Goal: Navigation & Orientation: Find specific page/section

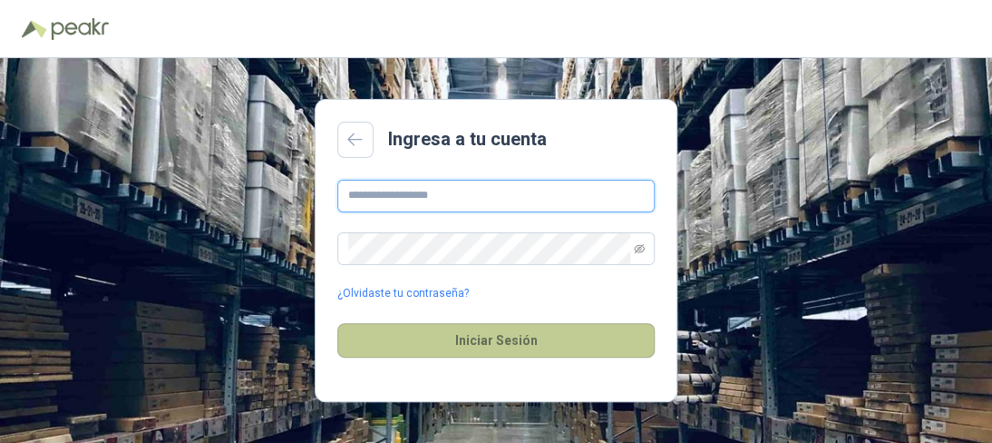
type input "**********"
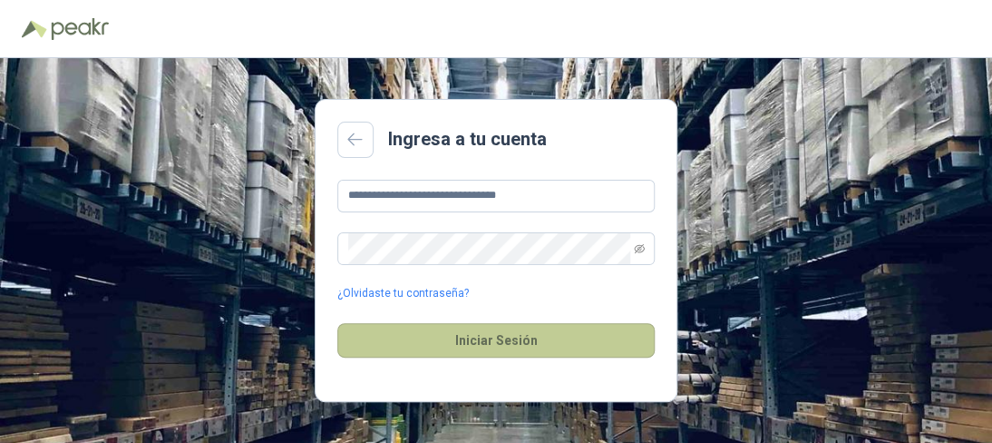
click at [549, 342] on button "Iniciar Sesión" at bounding box center [495, 340] width 317 height 34
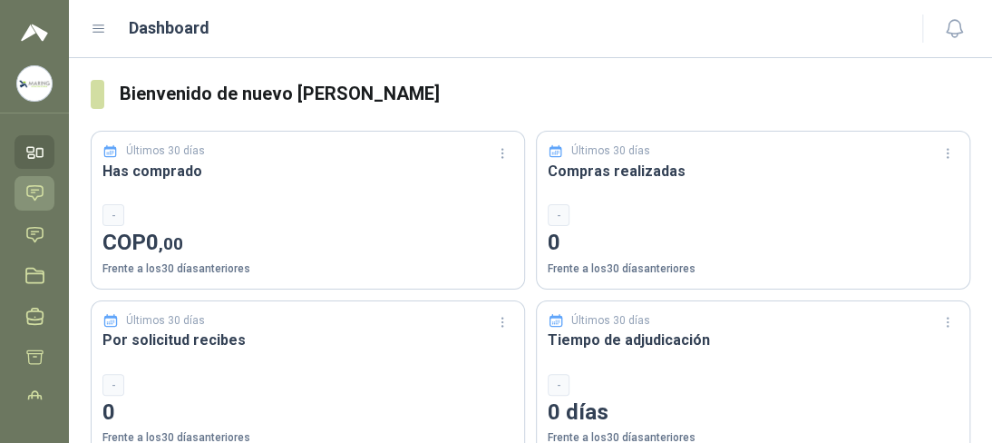
click at [28, 195] on icon at bounding box center [34, 193] width 15 height 15
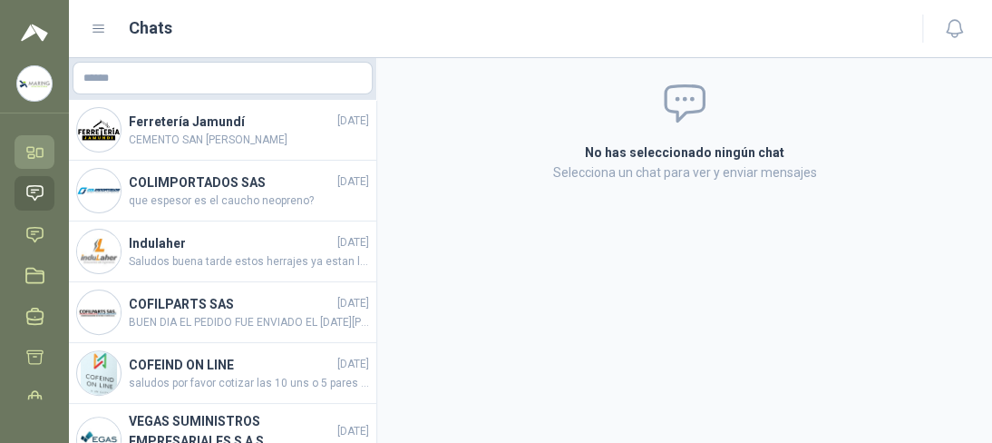
click at [35, 161] on icon at bounding box center [34, 151] width 19 height 19
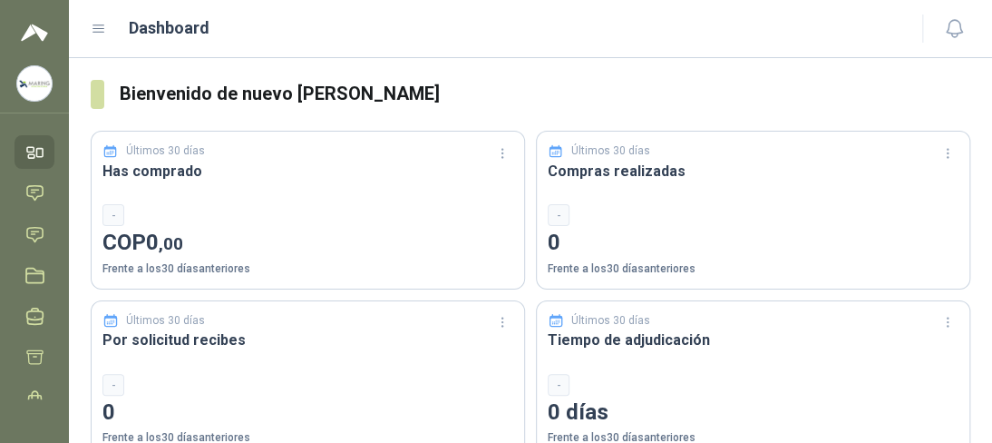
click at [29, 85] on img at bounding box center [34, 83] width 34 height 34
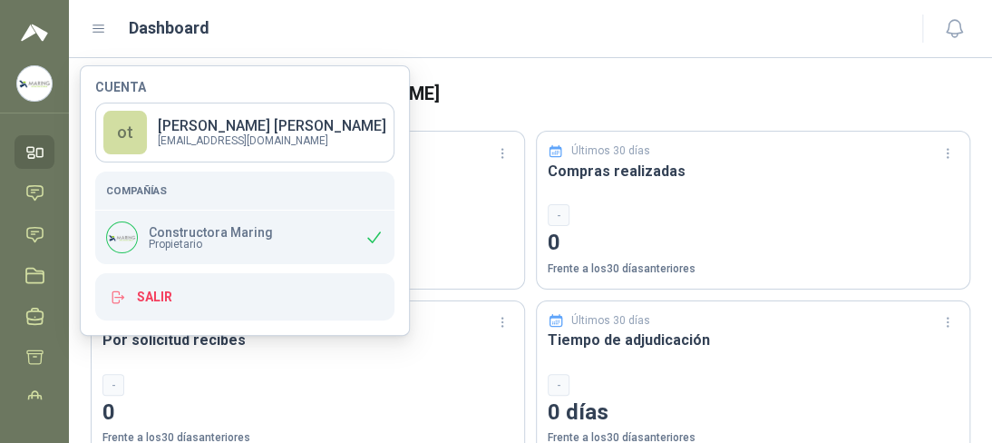
click at [191, 244] on span "Propietario" at bounding box center [211, 244] width 124 height 11
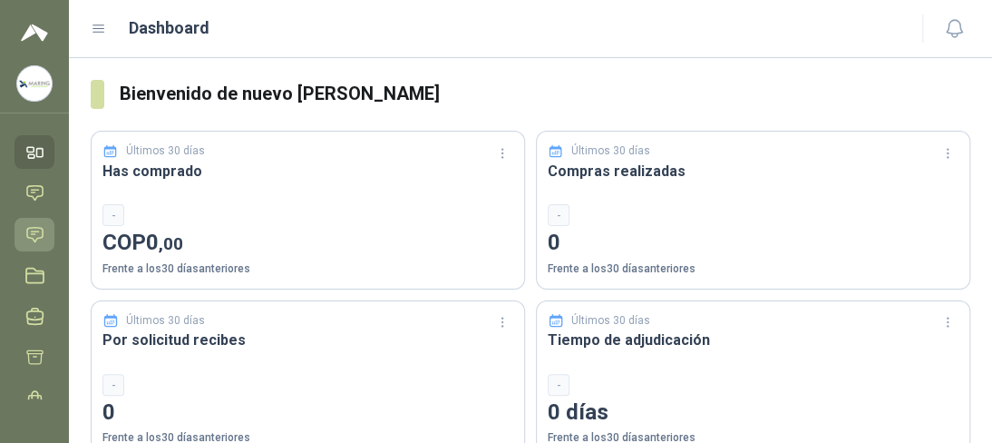
click at [35, 229] on icon at bounding box center [34, 234] width 19 height 19
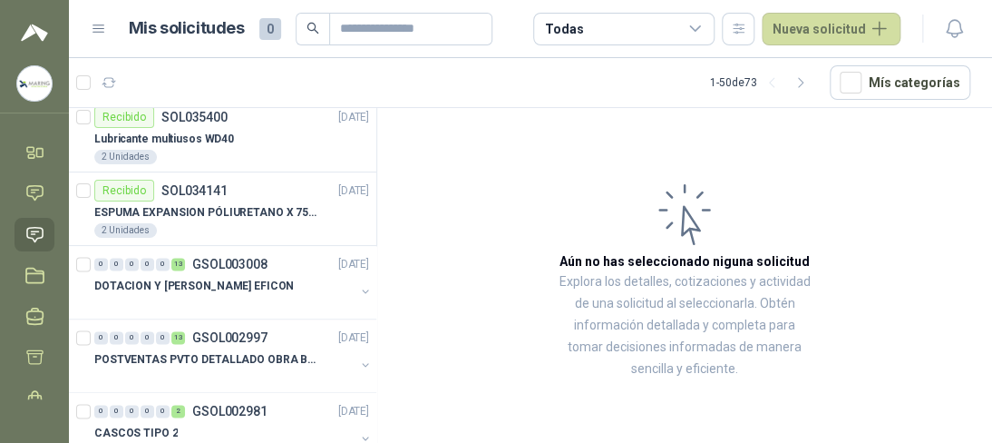
scroll to position [816, 0]
click at [215, 298] on div at bounding box center [224, 305] width 260 height 15
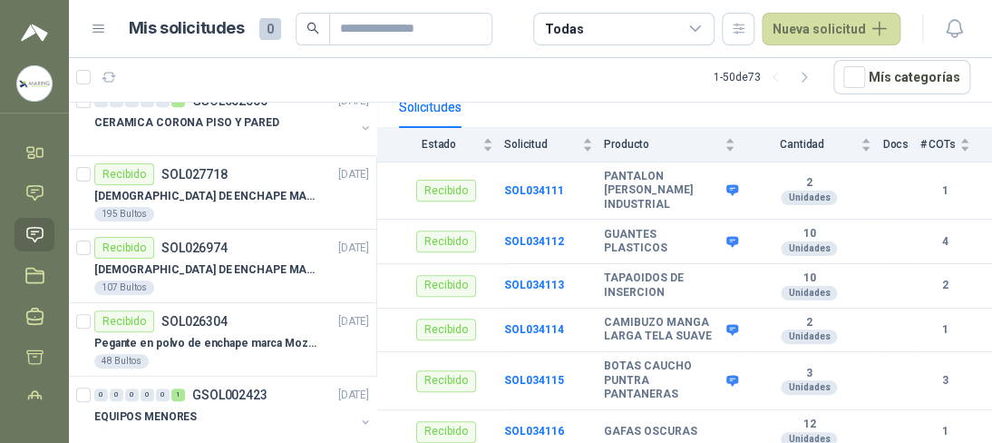
scroll to position [2903, 0]
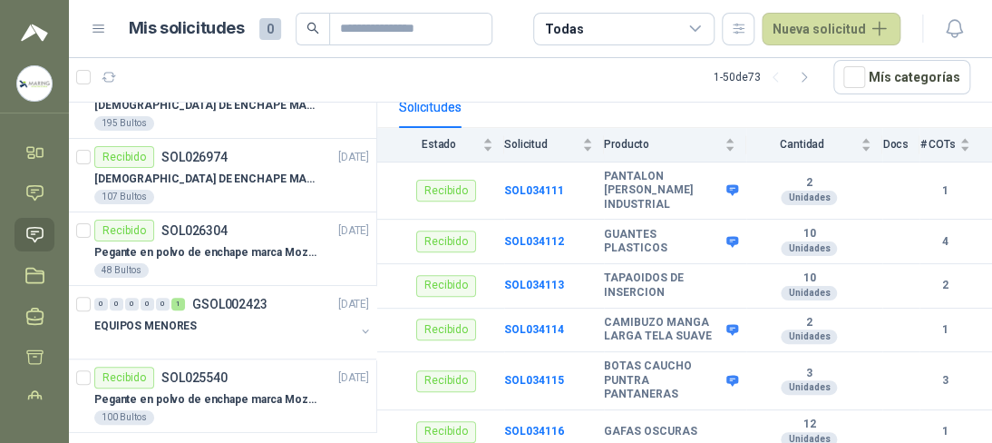
click at [202, 337] on div at bounding box center [224, 344] width 260 height 15
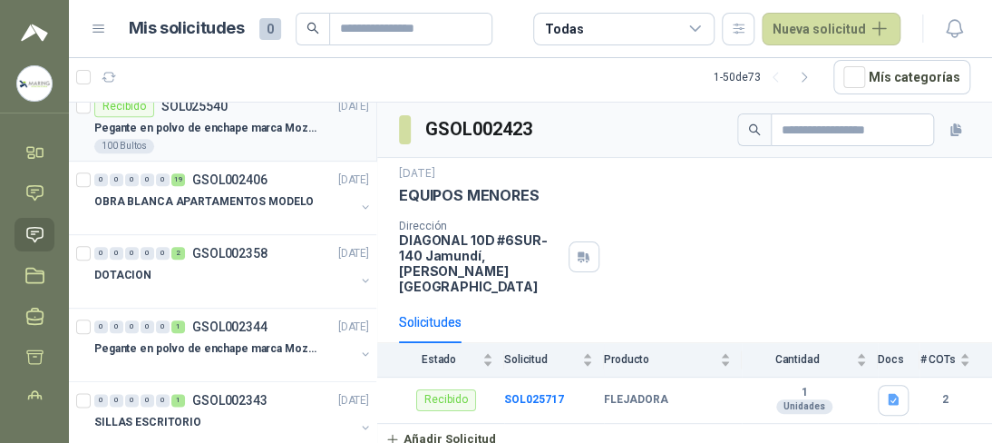
scroll to position [3175, 0]
click at [212, 273] on div "DOTACION" at bounding box center [224, 274] width 260 height 22
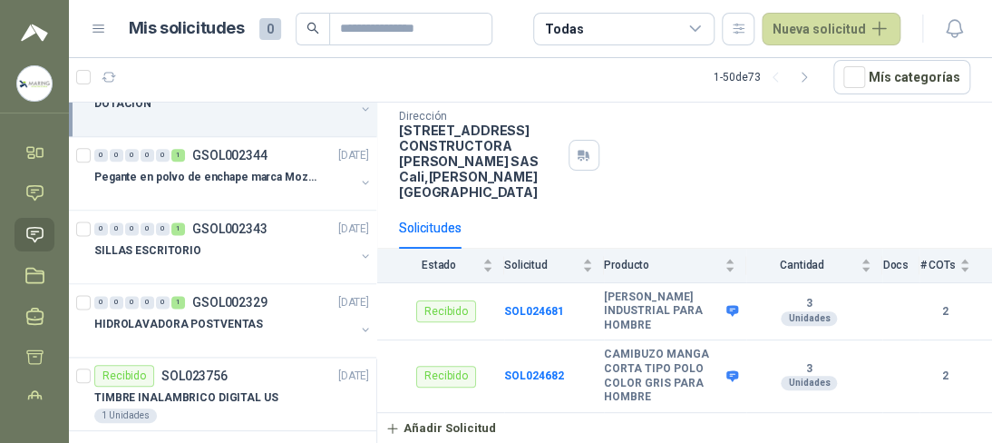
scroll to position [3349, 0]
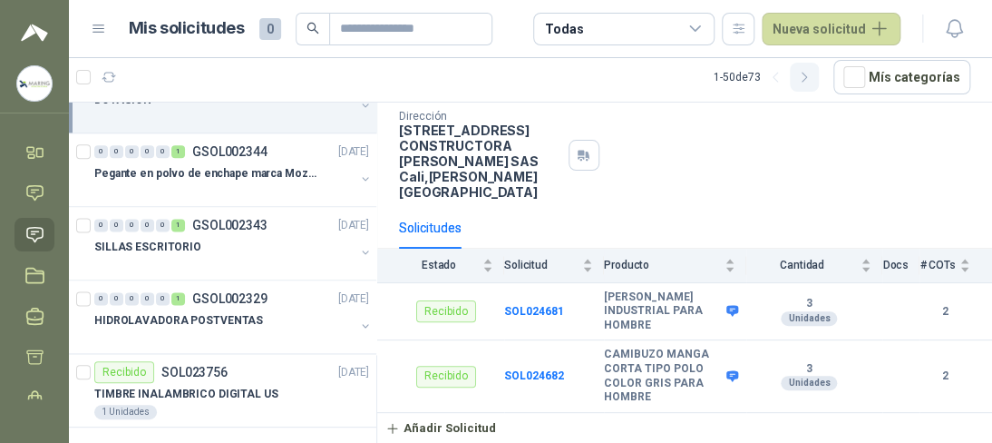
click at [813, 73] on icon "button" at bounding box center [804, 77] width 15 height 15
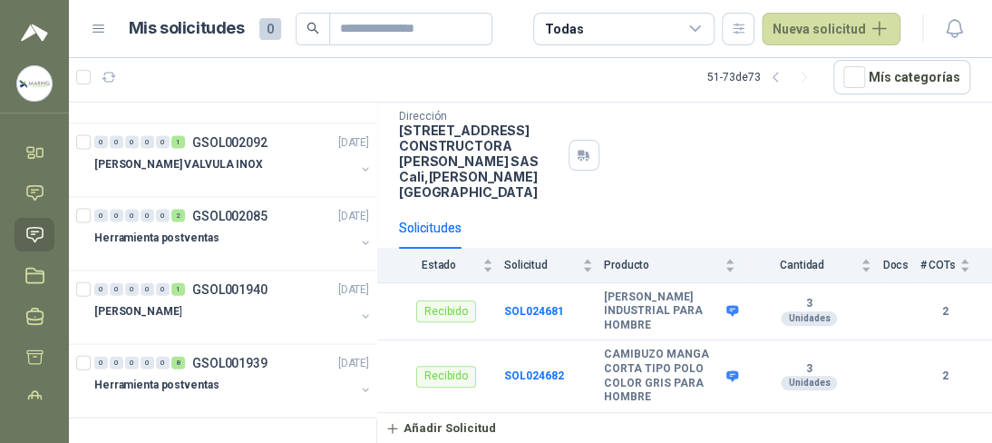
scroll to position [1370, 0]
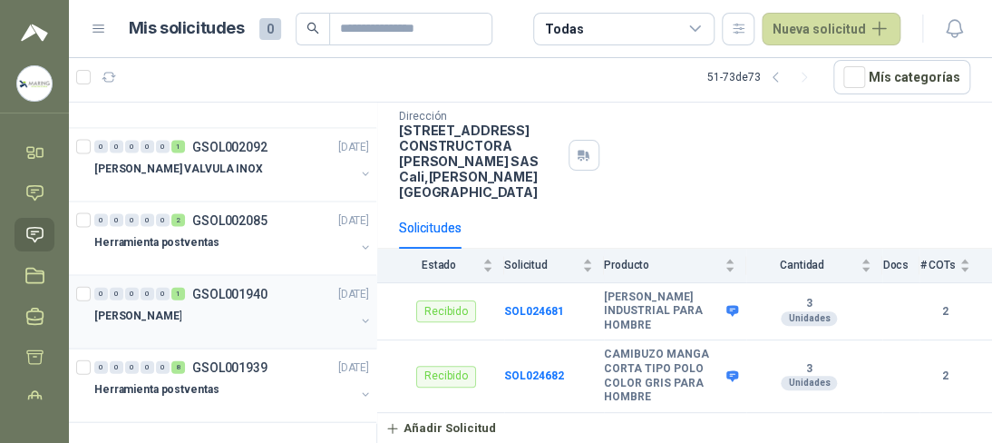
click at [231, 327] on div at bounding box center [224, 334] width 260 height 15
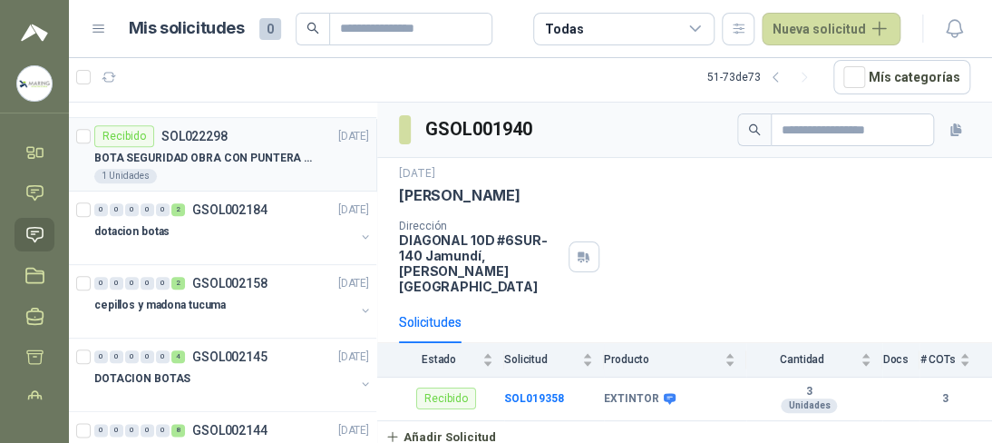
scroll to position [726, 0]
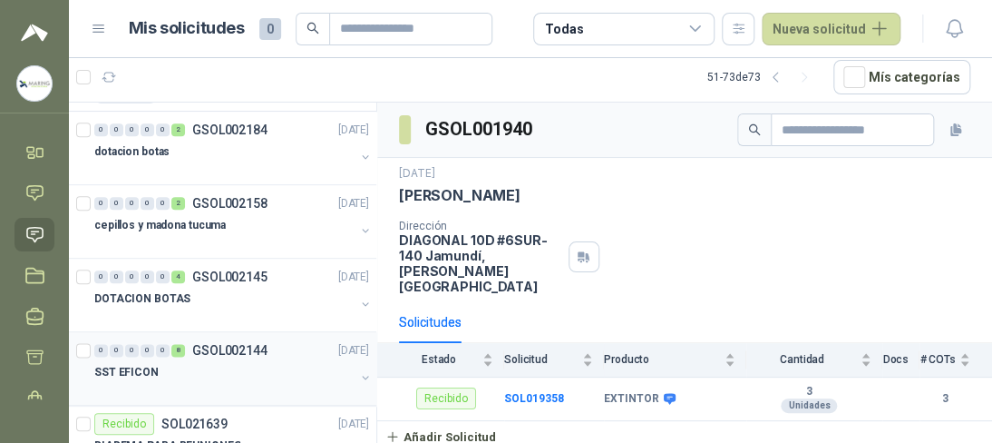
click at [228, 361] on div "SST EFICON" at bounding box center [224, 372] width 260 height 22
